Goal: Use online tool/utility: Use online tool/utility

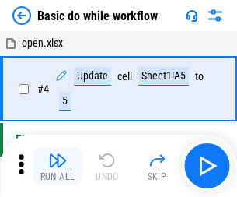
click at [58, 166] on img "button" at bounding box center [57, 160] width 19 height 19
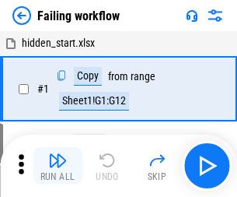
click at [58, 166] on img "button" at bounding box center [57, 160] width 19 height 19
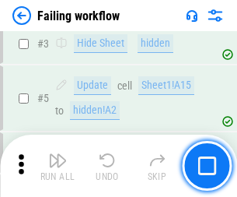
scroll to position [330, 0]
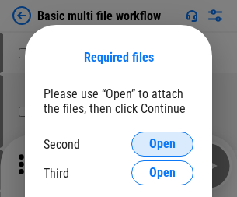
click at [163, 144] on span "Open" at bounding box center [162, 144] width 26 height 12
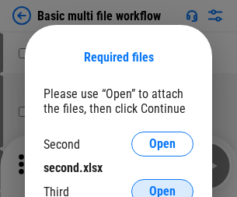
click at [163, 185] on span "Open" at bounding box center [162, 191] width 26 height 12
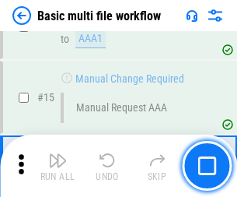
scroll to position [1035, 0]
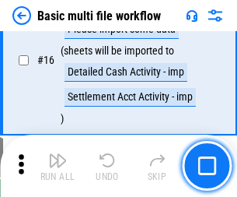
click at [58, 166] on img "button" at bounding box center [57, 160] width 19 height 19
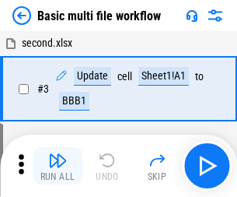
click at [58, 166] on img "button" at bounding box center [57, 160] width 19 height 19
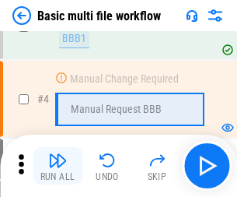
click at [58, 166] on img "button" at bounding box center [57, 160] width 19 height 19
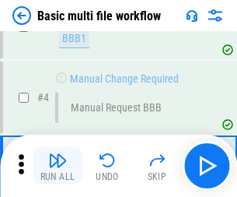
click at [58, 166] on img "button" at bounding box center [57, 160] width 19 height 19
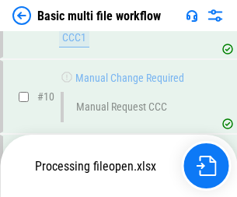
scroll to position [729, 0]
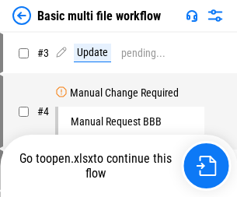
scroll to position [63, 0]
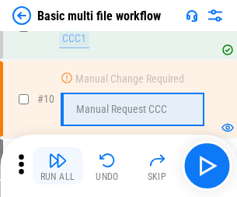
click at [58, 166] on img "button" at bounding box center [57, 160] width 19 height 19
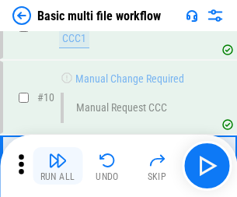
click at [58, 166] on img "button" at bounding box center [57, 160] width 19 height 19
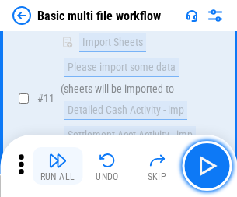
scroll to position [729, 0]
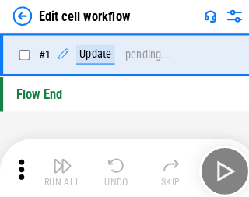
click at [58, 166] on img "button" at bounding box center [60, 160] width 19 height 19
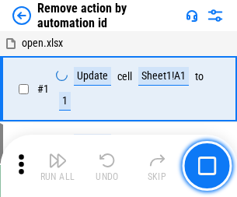
scroll to position [58, 0]
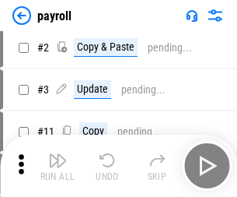
click at [58, 166] on img "button" at bounding box center [57, 160] width 19 height 19
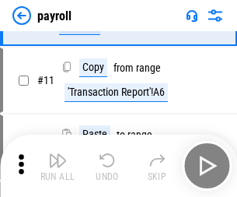
scroll to position [113, 0]
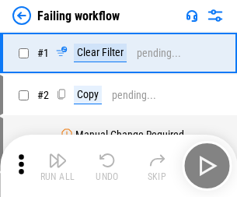
click at [58, 166] on img "button" at bounding box center [57, 160] width 19 height 19
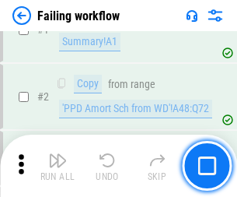
scroll to position [251, 0]
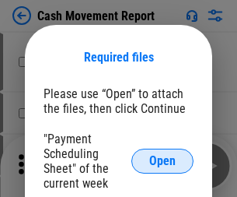
click at [163, 161] on span "Open" at bounding box center [162, 161] width 26 height 12
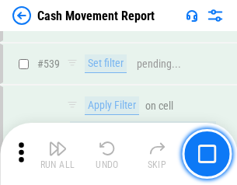
scroll to position [6904, 0]
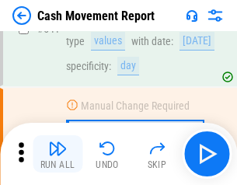
click at [58, 154] on img "button" at bounding box center [57, 148] width 19 height 19
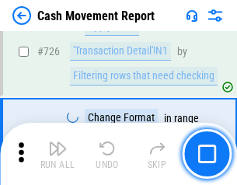
scroll to position [8115, 0]
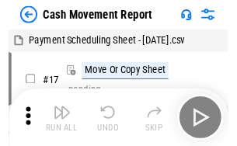
scroll to position [28, 0]
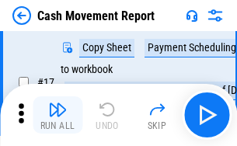
click at [58, 115] on img "button" at bounding box center [57, 109] width 19 height 19
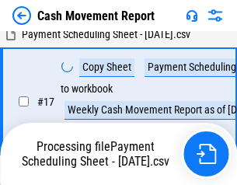
scroll to position [244, 0]
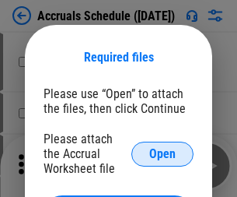
click at [163, 153] on span "Open" at bounding box center [162, 154] width 26 height 12
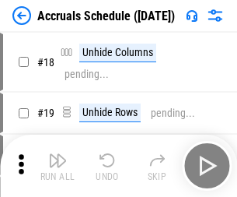
click at [58, 166] on img "button" at bounding box center [57, 160] width 19 height 19
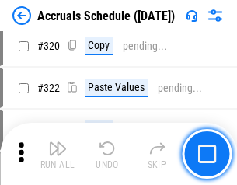
scroll to position [2893, 0]
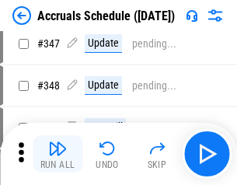
click at [58, 154] on img "button" at bounding box center [57, 148] width 19 height 19
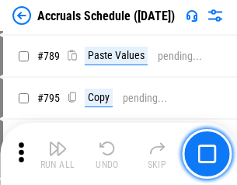
scroll to position [6534, 0]
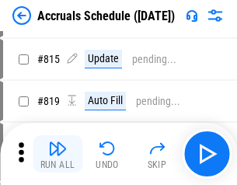
click at [58, 154] on img "button" at bounding box center [57, 148] width 19 height 19
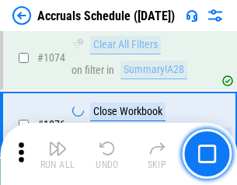
scroll to position [9316, 0]
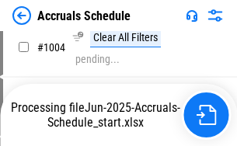
scroll to position [7991, 0]
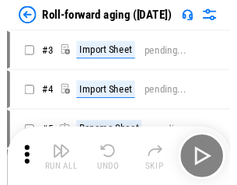
scroll to position [2, 0]
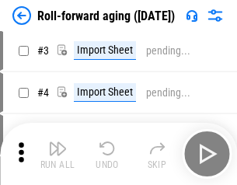
click at [58, 154] on img "button" at bounding box center [57, 148] width 19 height 19
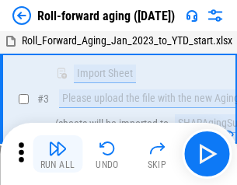
click at [58, 154] on img "button" at bounding box center [57, 148] width 19 height 19
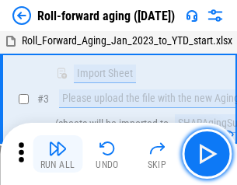
scroll to position [100, 0]
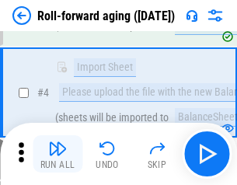
click at [58, 154] on img "button" at bounding box center [57, 148] width 19 height 19
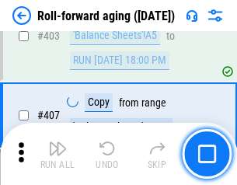
scroll to position [5394, 0]
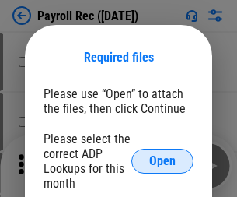
click at [163, 161] on span "Open" at bounding box center [162, 161] width 26 height 12
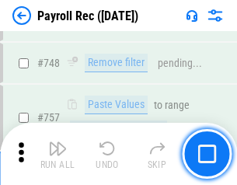
scroll to position [9207, 0]
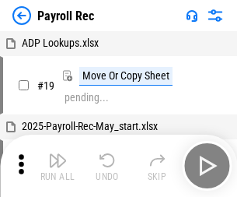
click at [58, 166] on img "button" at bounding box center [57, 160] width 19 height 19
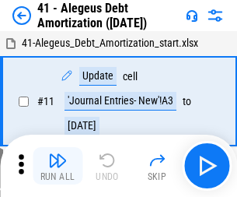
click at [58, 166] on img "button" at bounding box center [57, 160] width 19 height 19
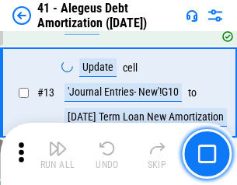
scroll to position [192, 0]
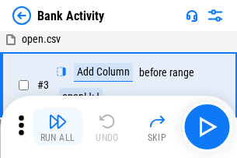
click at [58, 127] on img "button" at bounding box center [57, 121] width 19 height 19
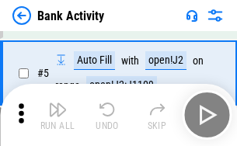
scroll to position [82, 0]
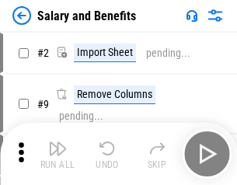
scroll to position [21, 0]
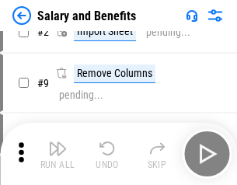
click at [58, 154] on img "button" at bounding box center [57, 148] width 19 height 19
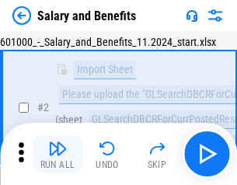
click at [58, 154] on img "button" at bounding box center [57, 148] width 19 height 19
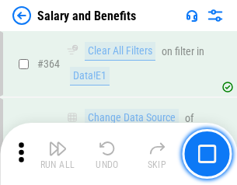
scroll to position [7325, 0]
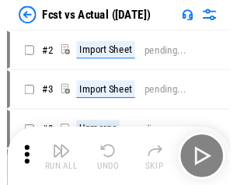
scroll to position [20, 0]
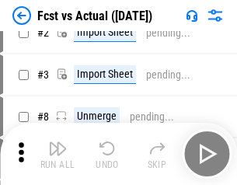
click at [58, 154] on img "button" at bounding box center [57, 148] width 19 height 19
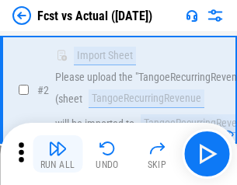
click at [58, 154] on img "button" at bounding box center [57, 148] width 19 height 19
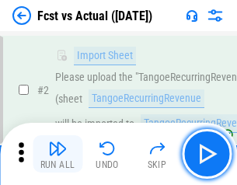
scroll to position [145, 0]
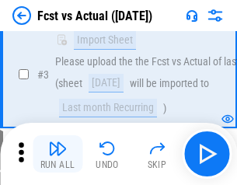
click at [58, 154] on img "button" at bounding box center [57, 148] width 19 height 19
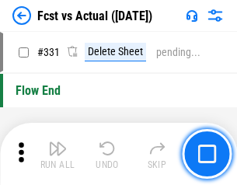
scroll to position [7446, 0]
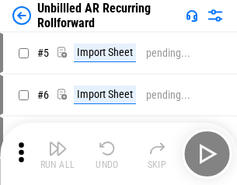
scroll to position [33, 0]
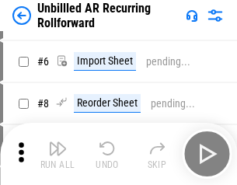
click at [58, 154] on img "button" at bounding box center [57, 148] width 19 height 19
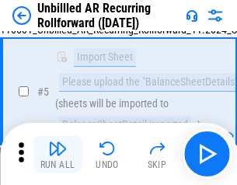
click at [58, 154] on img "button" at bounding box center [57, 148] width 19 height 19
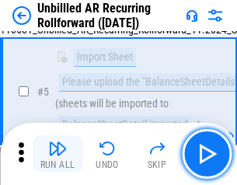
scroll to position [146, 0]
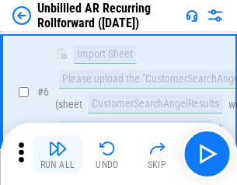
click at [58, 154] on img "button" at bounding box center [57, 148] width 19 height 19
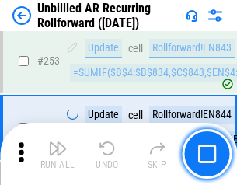
scroll to position [5283, 0]
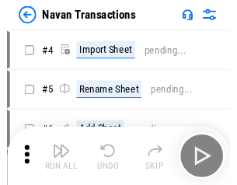
scroll to position [25, 0]
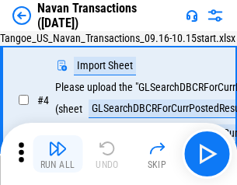
click at [58, 154] on img "button" at bounding box center [57, 148] width 19 height 19
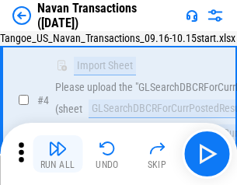
click at [58, 154] on img "button" at bounding box center [57, 148] width 19 height 19
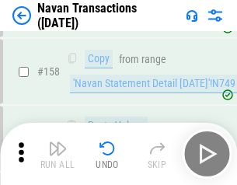
scroll to position [5043, 0]
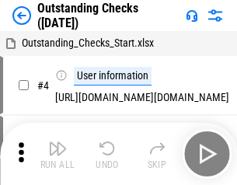
click at [58, 154] on img "button" at bounding box center [57, 148] width 19 height 19
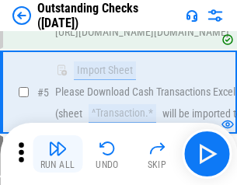
click at [58, 154] on img "button" at bounding box center [57, 148] width 19 height 19
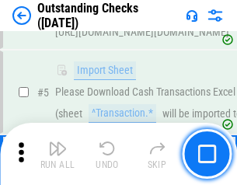
scroll to position [163, 0]
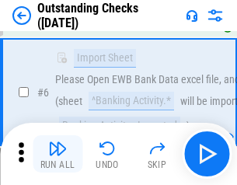
click at [58, 154] on img "button" at bounding box center [57, 148] width 19 height 19
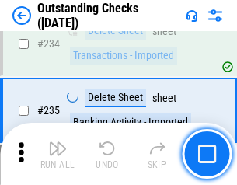
scroll to position [4723, 0]
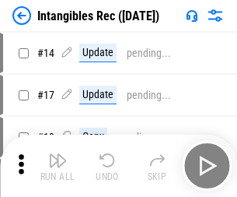
click at [58, 166] on img "button" at bounding box center [57, 160] width 19 height 19
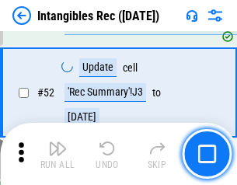
scroll to position [606, 0]
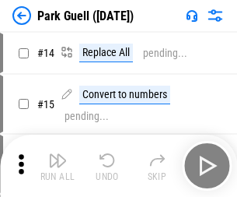
click at [58, 154] on img "button" at bounding box center [57, 160] width 19 height 19
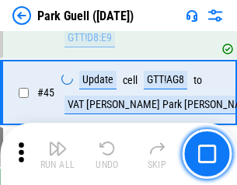
scroll to position [1945, 0]
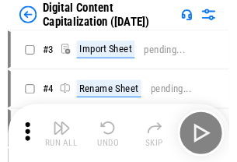
scroll to position [45, 0]
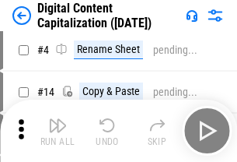
click at [58, 131] on img "button" at bounding box center [57, 125] width 19 height 19
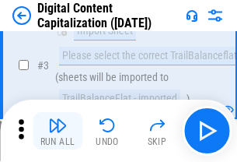
click at [58, 131] on img "button" at bounding box center [57, 125] width 19 height 19
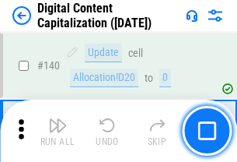
scroll to position [1650, 0]
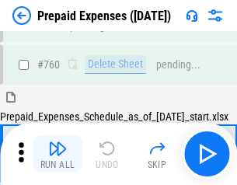
click at [58, 154] on img "button" at bounding box center [57, 148] width 19 height 19
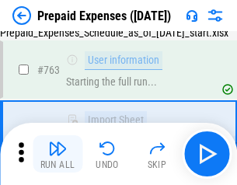
click at [58, 154] on img "button" at bounding box center [57, 148] width 19 height 19
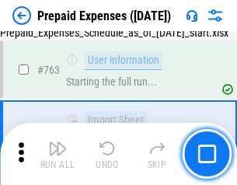
scroll to position [4403, 0]
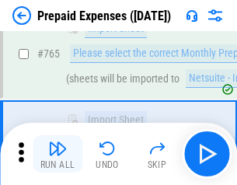
click at [58, 154] on img "button" at bounding box center [57, 148] width 19 height 19
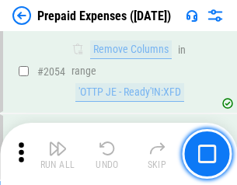
scroll to position [16259, 0]
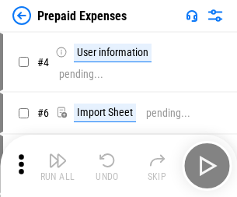
click at [58, 166] on img "button" at bounding box center [57, 160] width 19 height 19
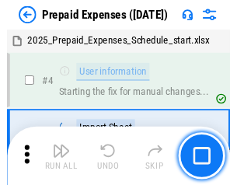
scroll to position [68, 0]
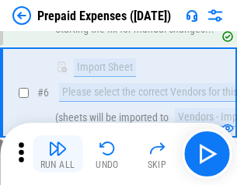
click at [58, 154] on img "button" at bounding box center [57, 148] width 19 height 19
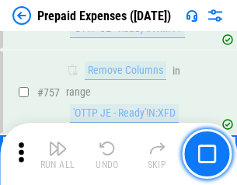
scroll to position [5542, 0]
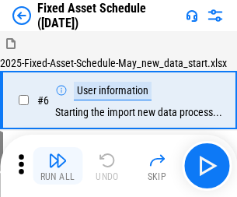
click at [58, 166] on img "button" at bounding box center [57, 160] width 19 height 19
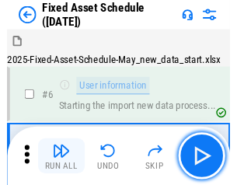
scroll to position [84, 0]
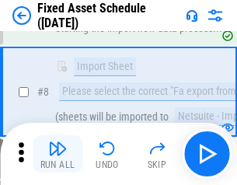
click at [58, 154] on img "button" at bounding box center [57, 148] width 19 height 19
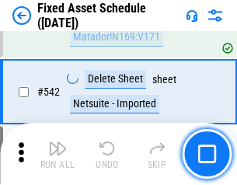
scroll to position [5546, 0]
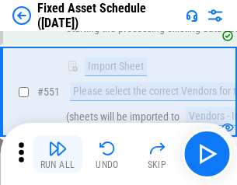
click at [58, 154] on img "button" at bounding box center [57, 148] width 19 height 19
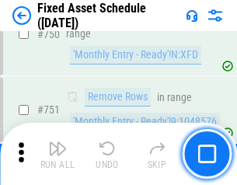
scroll to position [7583, 0]
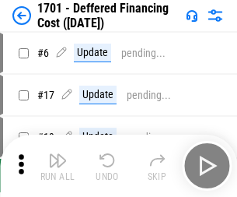
click at [58, 166] on img "button" at bounding box center [57, 160] width 19 height 19
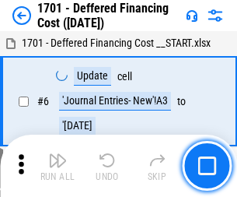
scroll to position [187, 0]
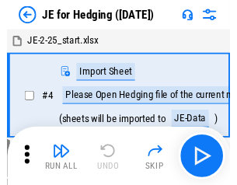
scroll to position [2, 0]
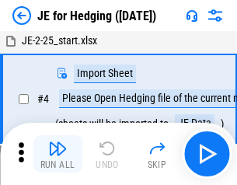
click at [58, 154] on img "button" at bounding box center [57, 148] width 19 height 19
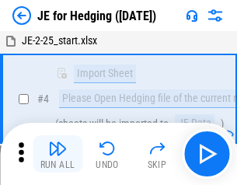
click at [58, 154] on img "button" at bounding box center [57, 148] width 19 height 19
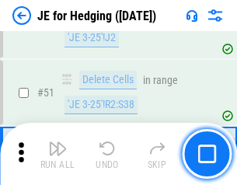
scroll to position [1007, 0]
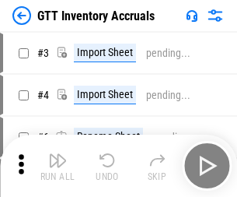
click img "button"
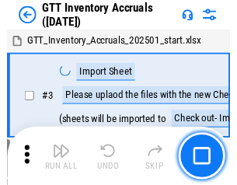
scroll to position [2, 0]
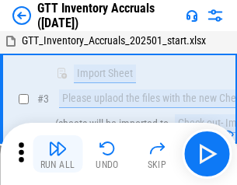
click img "button"
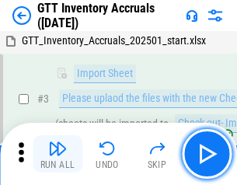
scroll to position [100, 0]
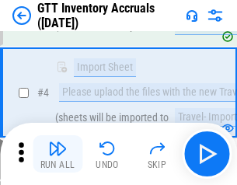
click img "button"
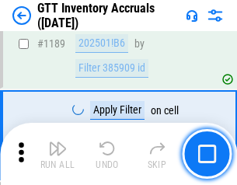
scroll to position [12702, 0]
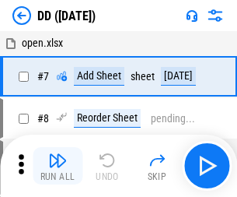
click at [58, 166] on img "button" at bounding box center [57, 160] width 19 height 19
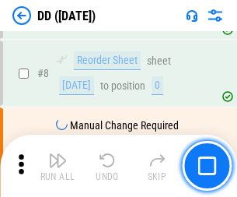
scroll to position [150, 0]
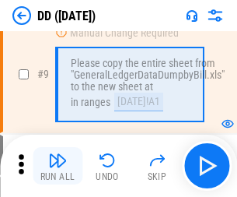
click at [58, 166] on img "button" at bounding box center [57, 160] width 19 height 19
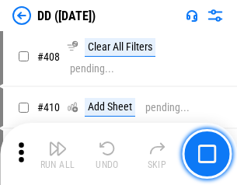
scroll to position [6960, 0]
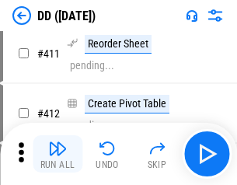
click at [58, 154] on img "button" at bounding box center [57, 148] width 19 height 19
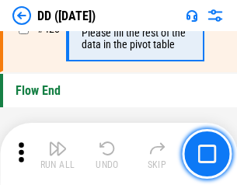
scroll to position [7445, 0]
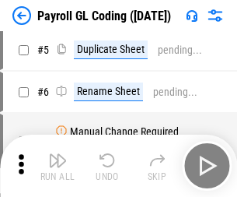
click at [58, 166] on img "button" at bounding box center [57, 160] width 19 height 19
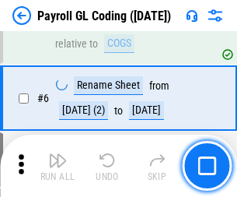
scroll to position [187, 0]
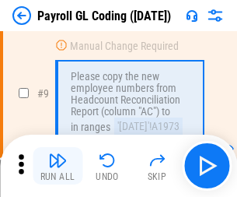
click at [58, 166] on img "button" at bounding box center [57, 160] width 19 height 19
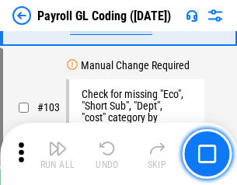
scroll to position [3649, 0]
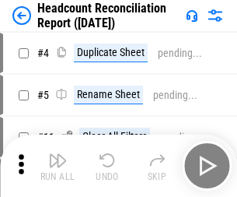
click at [58, 166] on img "button" at bounding box center [57, 160] width 19 height 19
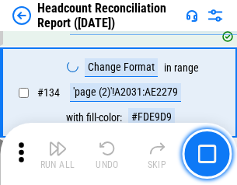
scroll to position [1870, 0]
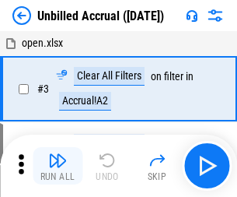
click at [58, 166] on img "button" at bounding box center [57, 160] width 19 height 19
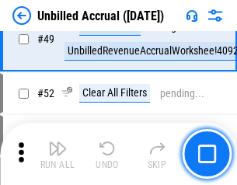
scroll to position [1411, 0]
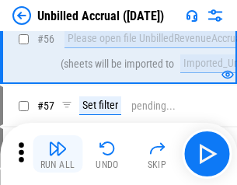
click at [58, 154] on img "button" at bounding box center [57, 148] width 19 height 19
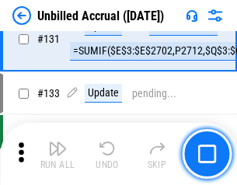
scroll to position [4633, 0]
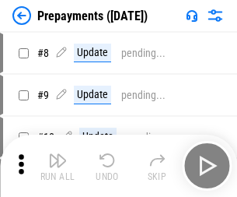
click at [58, 166] on img "button" at bounding box center [57, 160] width 19 height 19
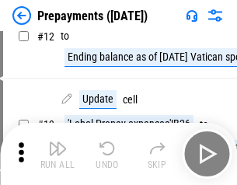
scroll to position [97, 0]
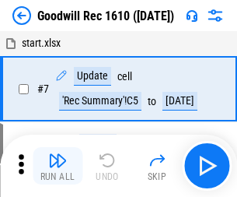
click at [58, 166] on img "button" at bounding box center [57, 160] width 19 height 19
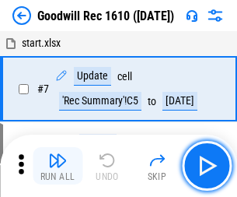
scroll to position [266, 0]
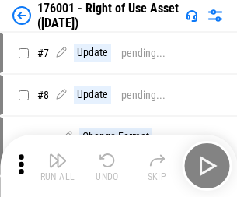
click at [58, 166] on img "button" at bounding box center [57, 160] width 19 height 19
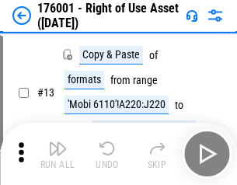
scroll to position [100, 0]
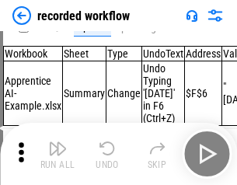
click at [58, 154] on img "button" at bounding box center [57, 148] width 19 height 19
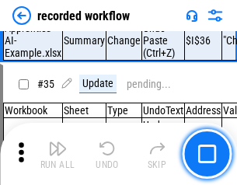
scroll to position [4862, 0]
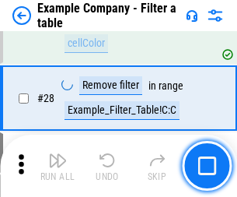
scroll to position [1423, 0]
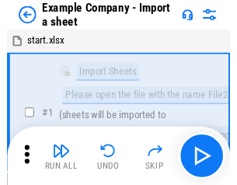
scroll to position [24, 0]
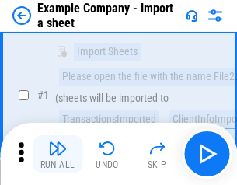
click at [58, 154] on img "button" at bounding box center [57, 148] width 19 height 19
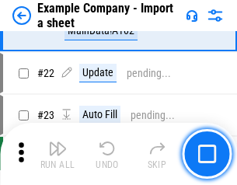
scroll to position [344, 0]
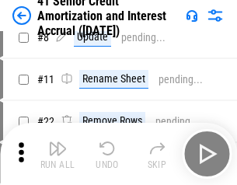
click at [58, 154] on img "button" at bounding box center [57, 148] width 19 height 19
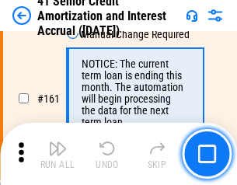
click at [58, 154] on img "button" at bounding box center [57, 148] width 19 height 19
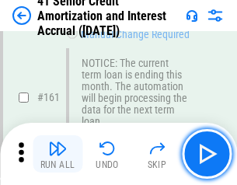
scroll to position [1664, 0]
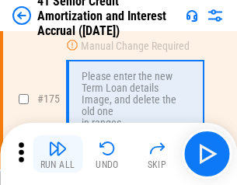
click at [58, 154] on img "button" at bounding box center [57, 148] width 19 height 19
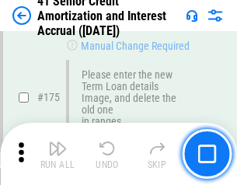
scroll to position [1822, 0]
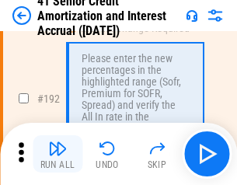
click at [58, 154] on img "button" at bounding box center [57, 148] width 19 height 19
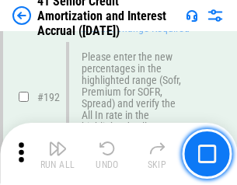
scroll to position [1985, 0]
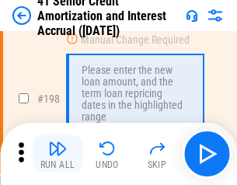
click at [58, 154] on img "button" at bounding box center [57, 148] width 19 height 19
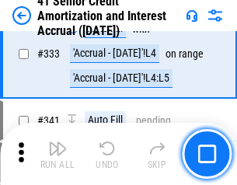
scroll to position [3974, 0]
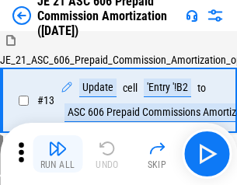
click at [58, 154] on img "button" at bounding box center [57, 148] width 19 height 19
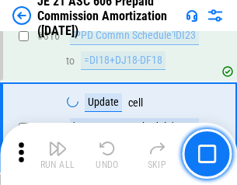
scroll to position [2904, 0]
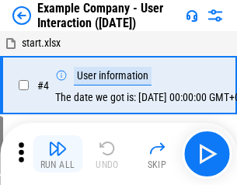
click at [58, 154] on img "button" at bounding box center [57, 148] width 19 height 19
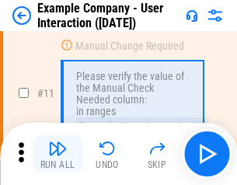
click at [58, 154] on img "button" at bounding box center [57, 148] width 19 height 19
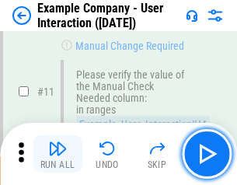
scroll to position [337, 0]
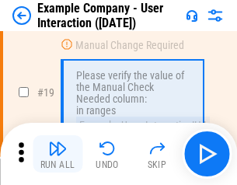
click at [58, 154] on img "button" at bounding box center [57, 148] width 19 height 19
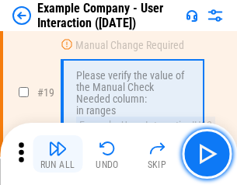
click at [58, 154] on img "button" at bounding box center [57, 148] width 19 height 19
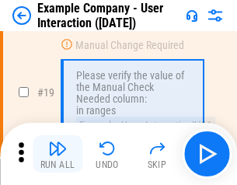
click at [58, 154] on img "button" at bounding box center [57, 148] width 19 height 19
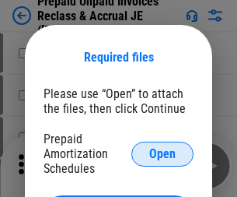
click at [163, 153] on span "Open" at bounding box center [162, 154] width 26 height 12
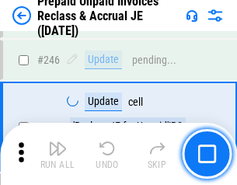
scroll to position [2100, 0]
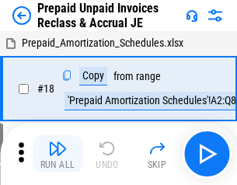
click at [58, 154] on img "button" at bounding box center [57, 148] width 19 height 19
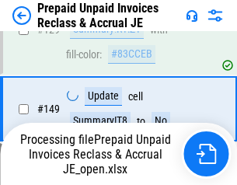
scroll to position [2100, 0]
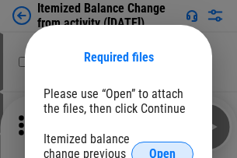
click at [163, 148] on span "Open" at bounding box center [162, 154] width 26 height 12
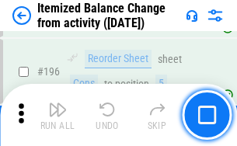
scroll to position [2994, 0]
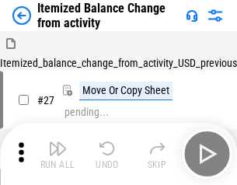
scroll to position [24, 0]
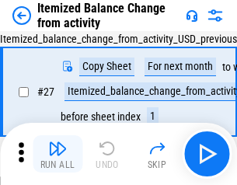
click at [58, 154] on img "button" at bounding box center [57, 148] width 19 height 19
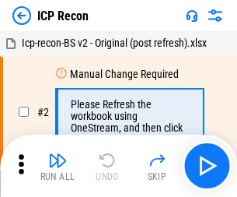
scroll to position [7, 0]
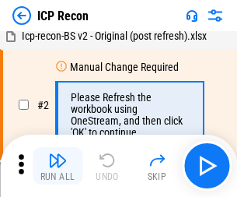
click at [58, 166] on img "button" at bounding box center [57, 160] width 19 height 19
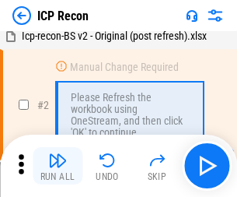
click at [58, 166] on img "button" at bounding box center [57, 160] width 19 height 19
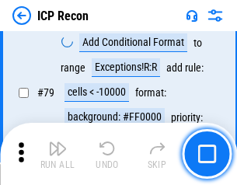
scroll to position [1524, 0]
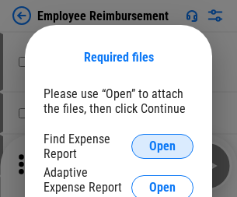
click at [163, 146] on span "Open" at bounding box center [162, 146] width 26 height 12
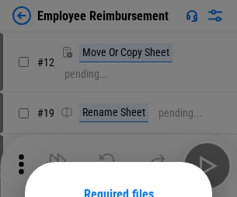
scroll to position [137, 0]
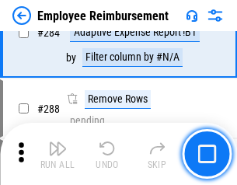
scroll to position [4228, 0]
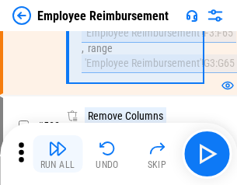
click at [58, 154] on img "button" at bounding box center [57, 148] width 19 height 19
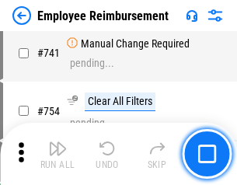
scroll to position [10913, 0]
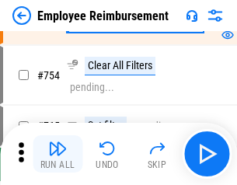
click at [58, 154] on img "button" at bounding box center [57, 148] width 19 height 19
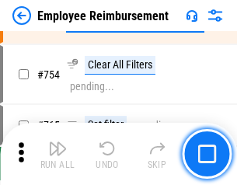
click at [58, 154] on img "button" at bounding box center [57, 148] width 19 height 19
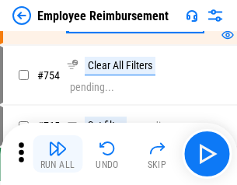
click at [58, 154] on img "button" at bounding box center [57, 148] width 19 height 19
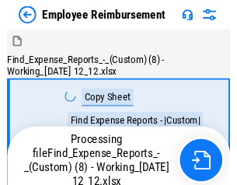
scroll to position [53, 0]
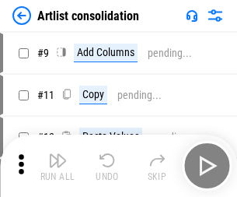
click at [58, 166] on img "button" at bounding box center [57, 160] width 19 height 19
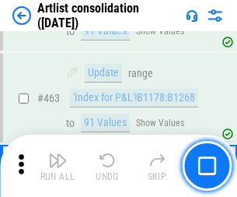
scroll to position [6811, 0]
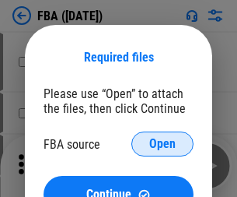
click at [163, 144] on span "Open" at bounding box center [162, 144] width 26 height 12
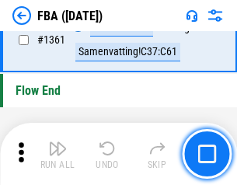
scroll to position [16705, 0]
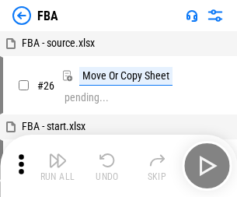
scroll to position [16, 0]
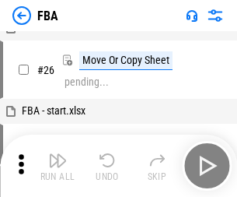
click at [58, 166] on img "button" at bounding box center [57, 160] width 19 height 19
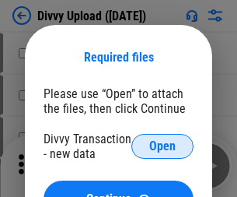
click at [163, 146] on span "Open" at bounding box center [162, 146] width 26 height 12
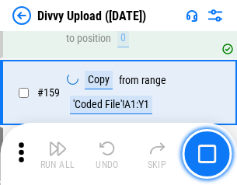
scroll to position [1611, 0]
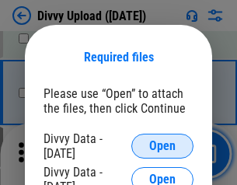
click at [163, 146] on span "Open" at bounding box center [162, 146] width 26 height 12
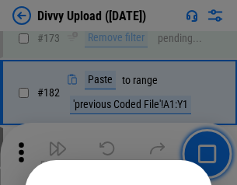
scroll to position [1746, 0]
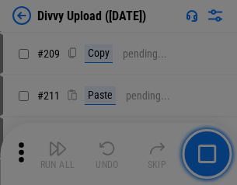
scroll to position [2642, 0]
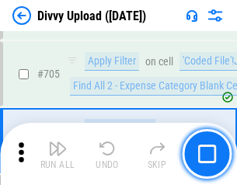
scroll to position [10641, 0]
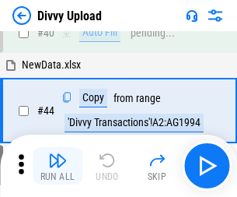
click at [58, 166] on img "button" at bounding box center [57, 160] width 19 height 19
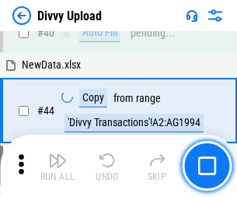
scroll to position [171, 0]
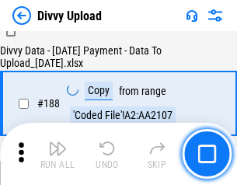
scroll to position [1831, 0]
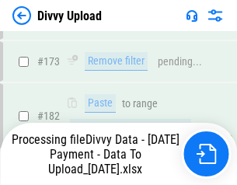
scroll to position [1753, 0]
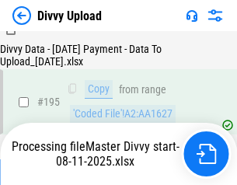
scroll to position [2174, 0]
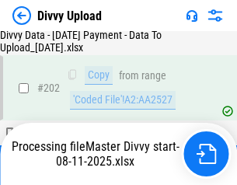
scroll to position [2517, 0]
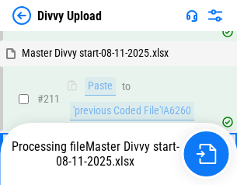
scroll to position [2939, 0]
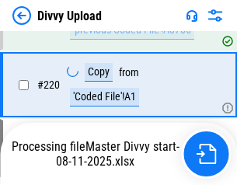
scroll to position [3456, 0]
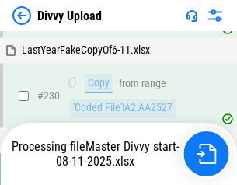
scroll to position [3860, 0]
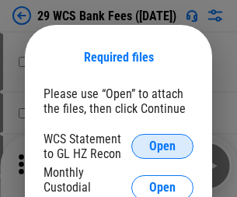
click at [163, 146] on span "Open" at bounding box center [162, 146] width 26 height 12
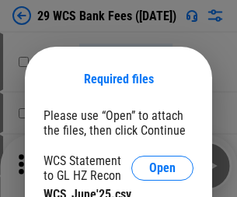
scroll to position [22, 0]
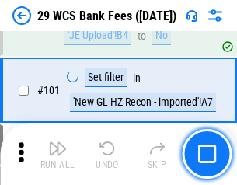
scroll to position [1516, 0]
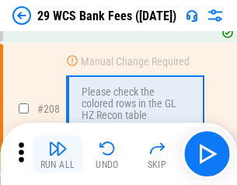
click at [58, 154] on img "button" at bounding box center [57, 148] width 19 height 19
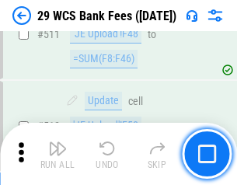
scroll to position [7826, 0]
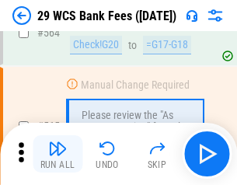
click at [58, 154] on img "button" at bounding box center [57, 148] width 19 height 19
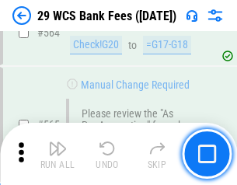
scroll to position [8412, 0]
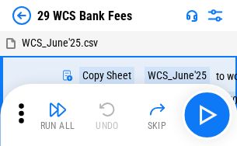
scroll to position [28, 0]
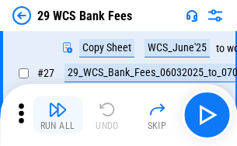
click at [58, 115] on img "button" at bounding box center [57, 109] width 19 height 19
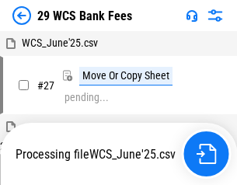
scroll to position [9, 0]
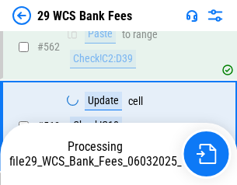
scroll to position [8395, 0]
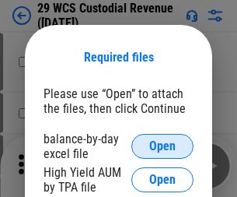
click at [163, 146] on span "Open" at bounding box center [162, 146] width 26 height 12
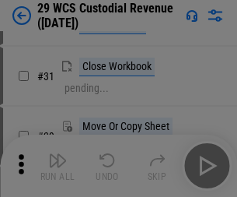
scroll to position [334, 0]
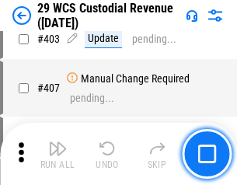
scroll to position [7205, 0]
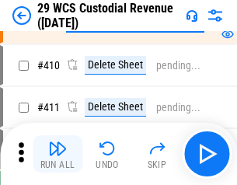
click at [58, 154] on img "button" at bounding box center [57, 148] width 19 height 19
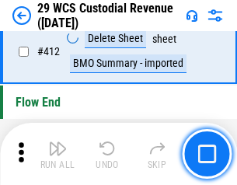
scroll to position [7429, 0]
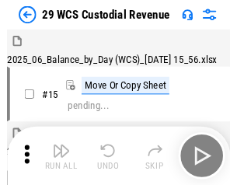
scroll to position [37, 0]
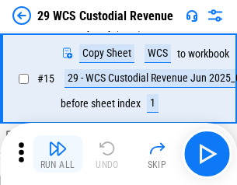
click at [58, 154] on img "button" at bounding box center [57, 148] width 19 height 19
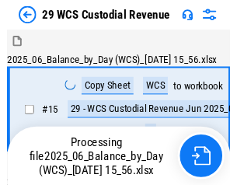
scroll to position [37, 0]
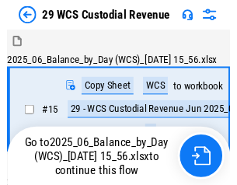
scroll to position [29, 0]
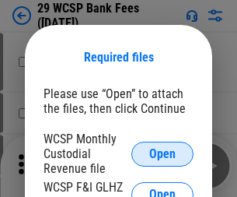
click at [163, 153] on span "Open" at bounding box center [162, 154] width 26 height 12
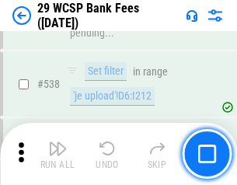
scroll to position [5976, 0]
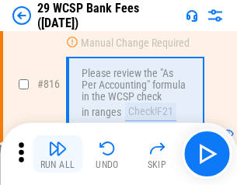
click at [58, 154] on img "button" at bounding box center [57, 148] width 19 height 19
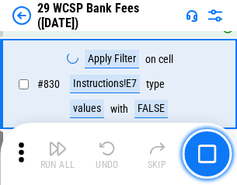
scroll to position [9869, 0]
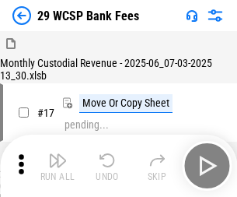
click at [58, 154] on img "button" at bounding box center [57, 160] width 19 height 19
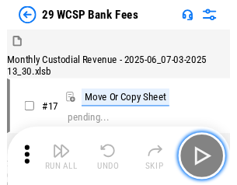
scroll to position [37, 0]
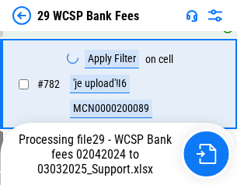
scroll to position [9101, 0]
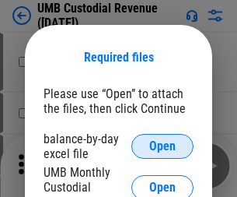
click at [163, 146] on span "Open" at bounding box center [162, 146] width 26 height 12
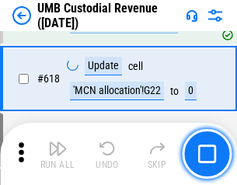
scroll to position [8013, 0]
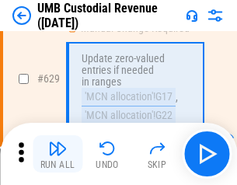
click at [58, 154] on img "button" at bounding box center [57, 148] width 19 height 19
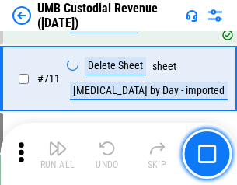
scroll to position [9469, 0]
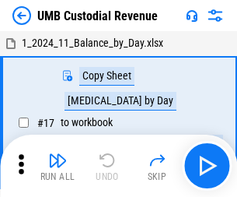
scroll to position [12, 0]
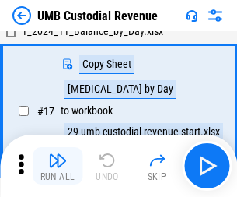
click at [58, 166] on img "button" at bounding box center [57, 160] width 19 height 19
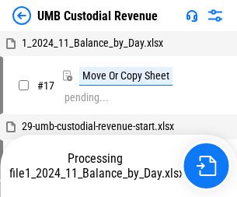
scroll to position [12, 0]
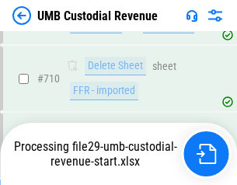
scroll to position [9433, 0]
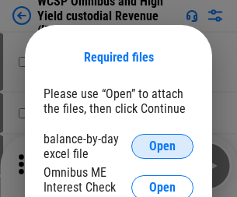
click at [163, 146] on span "Open" at bounding box center [162, 146] width 26 height 12
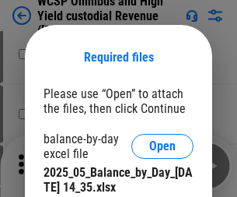
scroll to position [678, 0]
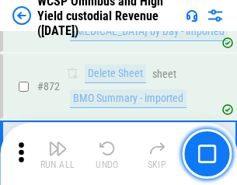
scroll to position [13165, 0]
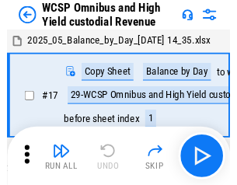
scroll to position [9, 0]
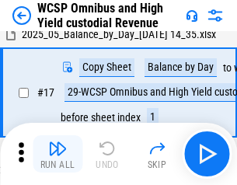
click at [58, 154] on img "button" at bounding box center [57, 148] width 19 height 19
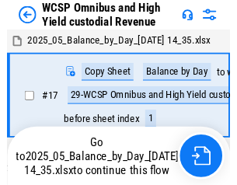
scroll to position [9, 0]
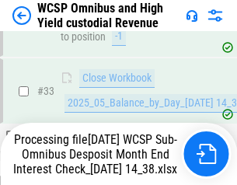
scroll to position [691, 0]
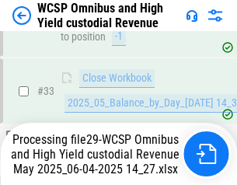
scroll to position [691, 0]
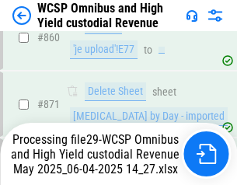
scroll to position [13129, 0]
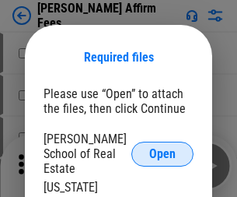
click at [163, 148] on span "Open" at bounding box center [162, 154] width 26 height 12
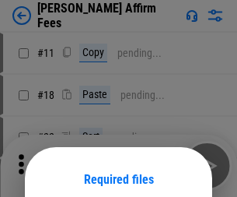
scroll to position [122, 0]
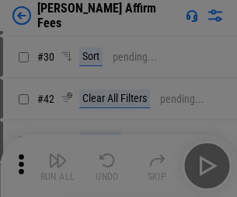
scroll to position [317, 0]
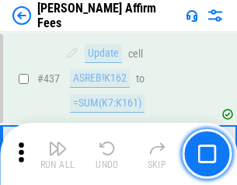
scroll to position [3578, 0]
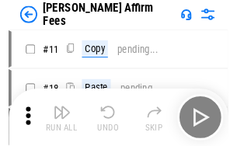
scroll to position [16, 0]
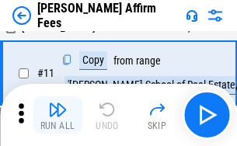
click at [58, 115] on img "button" at bounding box center [57, 109] width 19 height 19
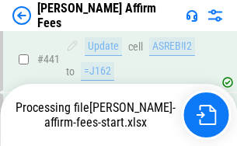
scroll to position [4079, 0]
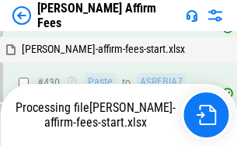
scroll to position [3597, 0]
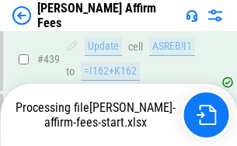
scroll to position [4079, 0]
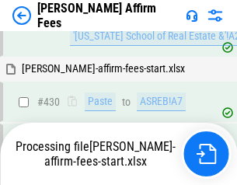
scroll to position [3365, 0]
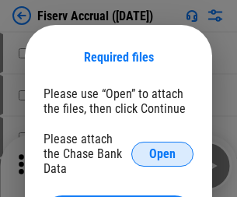
click at [163, 148] on span "Open" at bounding box center [162, 154] width 26 height 12
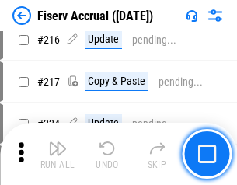
scroll to position [4107, 0]
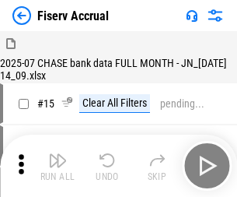
click at [58, 166] on img "button" at bounding box center [57, 160] width 19 height 19
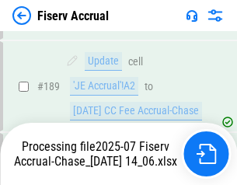
scroll to position [3998, 0]
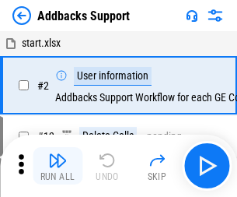
click at [58, 154] on img "button" at bounding box center [57, 160] width 19 height 19
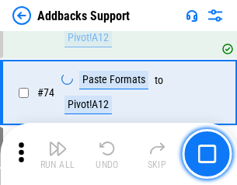
scroll to position [1132, 0]
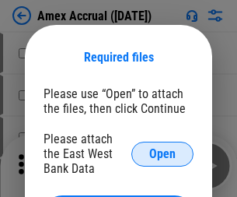
click at [163, 153] on span "Open" at bounding box center [162, 154] width 26 height 12
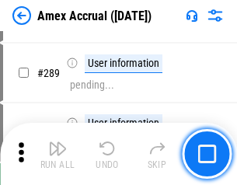
scroll to position [4259, 0]
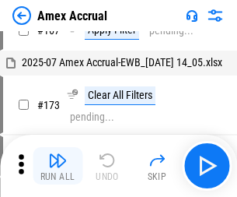
click at [58, 166] on img "button" at bounding box center [57, 160] width 19 height 19
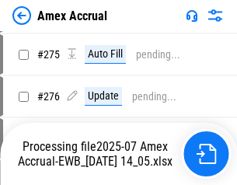
scroll to position [4636, 0]
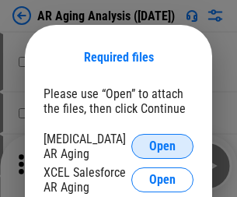
click at [163, 144] on span "Open" at bounding box center [162, 146] width 26 height 12
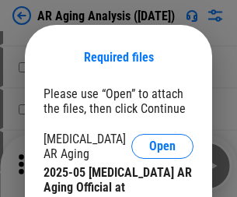
scroll to position [468, 0]
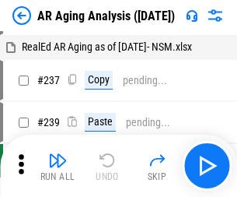
scroll to position [16, 0]
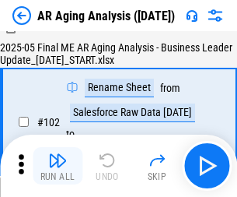
click at [58, 166] on img "button" at bounding box center [57, 160] width 19 height 19
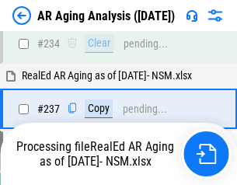
scroll to position [2411, 0]
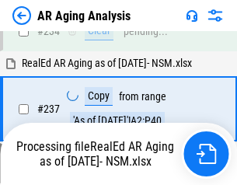
scroll to position [2393, 0]
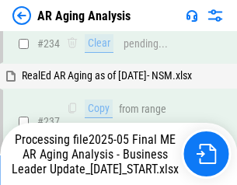
scroll to position [2393, 0]
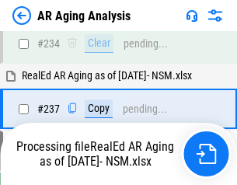
scroll to position [2393, 0]
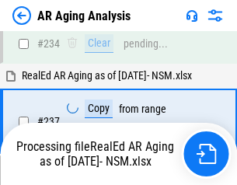
scroll to position [2458, 0]
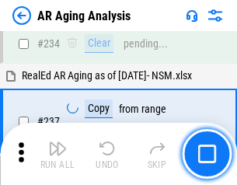
scroll to position [2393, 0]
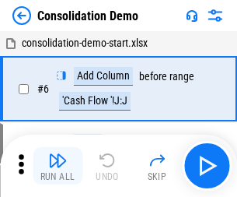
click at [58, 166] on img "button" at bounding box center [57, 160] width 19 height 19
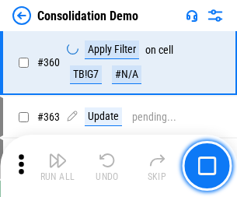
scroll to position [5213, 0]
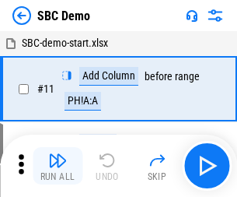
click at [58, 166] on img "button" at bounding box center [57, 160] width 19 height 19
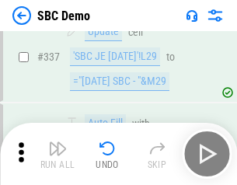
scroll to position [4092, 0]
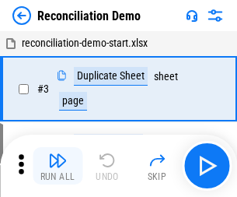
click at [58, 166] on img "button" at bounding box center [57, 160] width 19 height 19
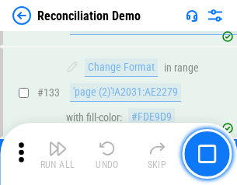
scroll to position [1847, 0]
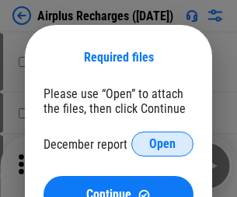
click at [163, 144] on span "Open" at bounding box center [162, 144] width 26 height 12
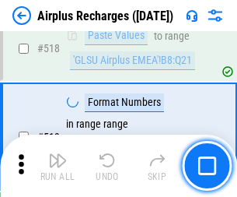
scroll to position [6694, 0]
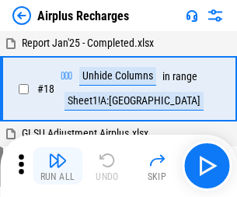
click at [58, 166] on img "button" at bounding box center [57, 160] width 19 height 19
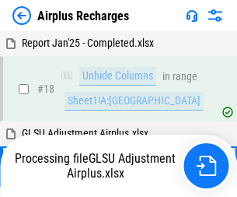
scroll to position [68, 0]
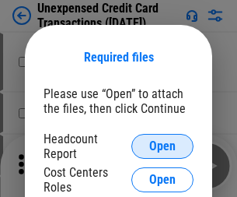
click at [163, 146] on span "Open" at bounding box center [162, 146] width 26 height 12
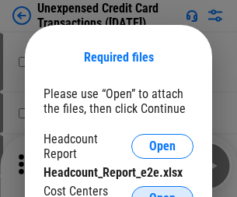
click at [163, 192] on span "Open" at bounding box center [162, 198] width 26 height 12
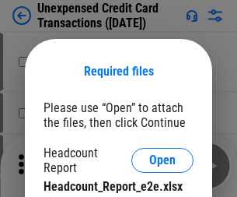
scroll to position [14, 0]
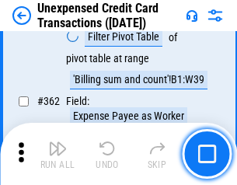
scroll to position [4000, 0]
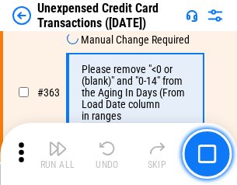
click at [58, 154] on img "button" at bounding box center [57, 148] width 19 height 19
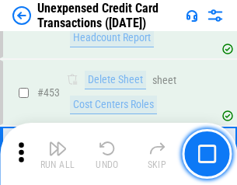
scroll to position [5305, 0]
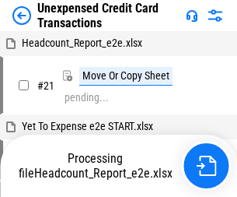
scroll to position [24, 0]
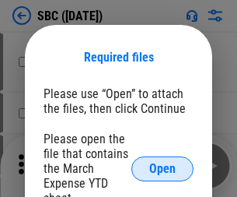
click at [163, 168] on span "Open" at bounding box center [162, 169] width 26 height 12
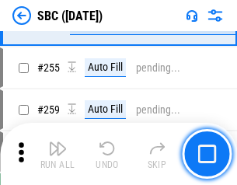
scroll to position [3040, 0]
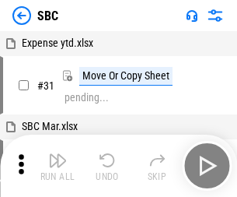
scroll to position [16, 0]
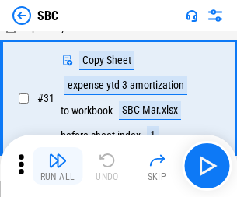
click at [58, 166] on img "button" at bounding box center [57, 160] width 19 height 19
